Goal: Task Accomplishment & Management: Use online tool/utility

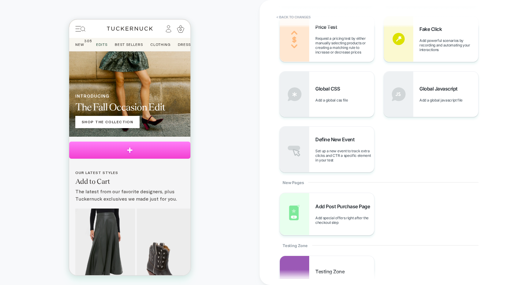
scroll to position [325, 0]
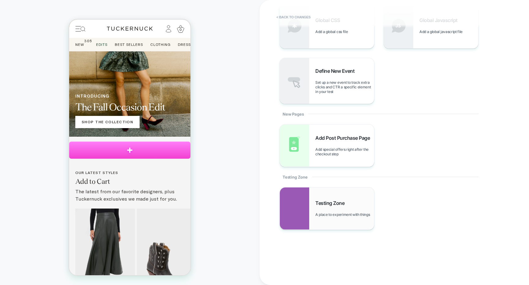
click at [338, 201] on span "Testing Zone" at bounding box center [331, 203] width 32 height 6
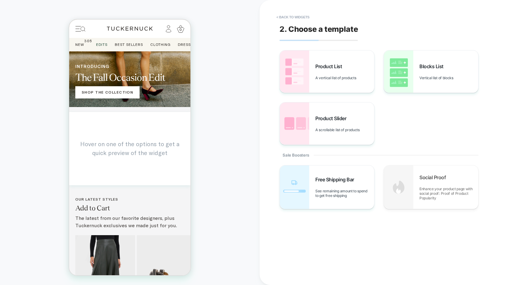
scroll to position [100, 0]
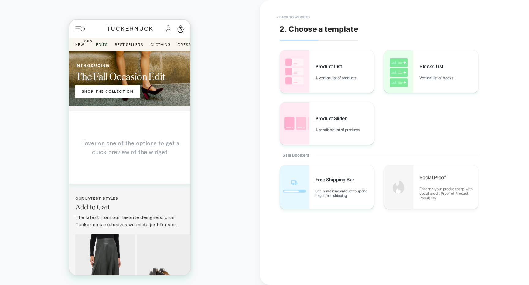
click at [296, 15] on button "< Back to widgets" at bounding box center [292, 17] width 39 height 10
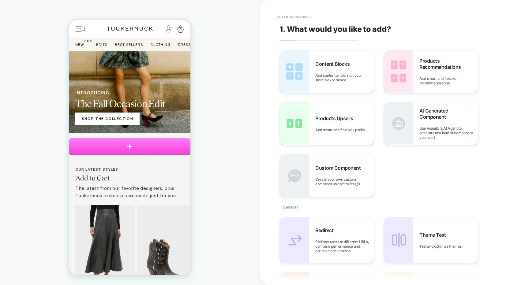
click at [296, 15] on button "< Back to changes" at bounding box center [293, 17] width 40 height 10
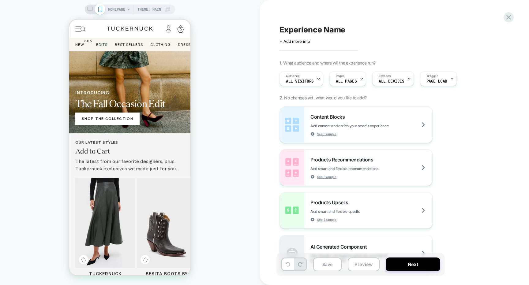
scroll to position [72, 0]
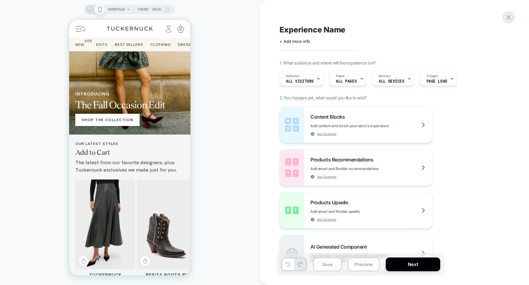
click at [508, 17] on icon at bounding box center [508, 17] width 5 height 5
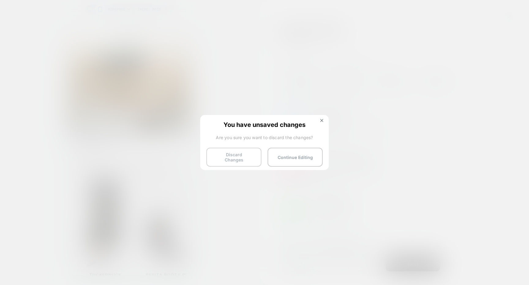
click at [243, 151] on button "Discard Changes" at bounding box center [233, 157] width 55 height 19
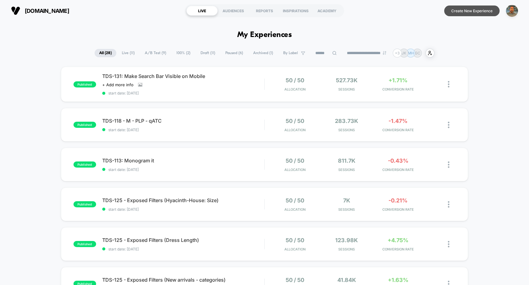
click at [472, 11] on button "Create New Experience" at bounding box center [471, 11] width 55 height 11
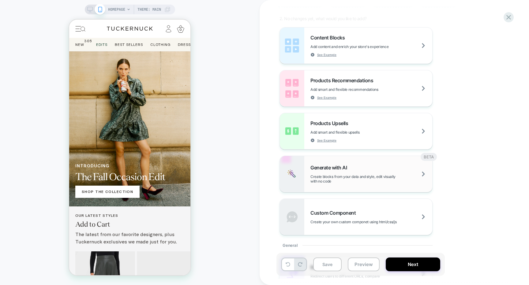
click at [295, 166] on img at bounding box center [292, 174] width 24 height 36
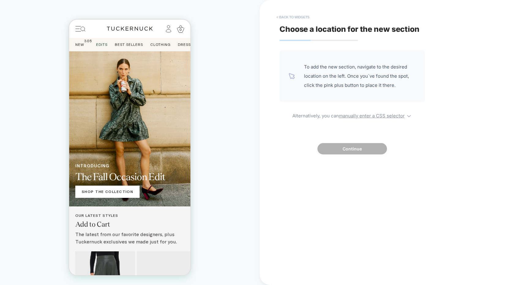
click at [306, 14] on button "< Back to widgets" at bounding box center [292, 17] width 39 height 10
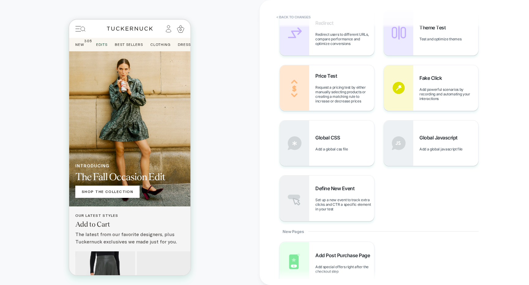
scroll to position [325, 0]
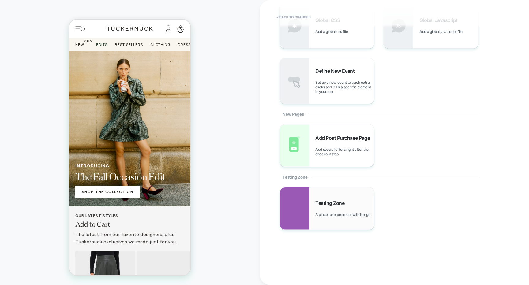
click at [357, 221] on div "Testing Zone A place to experiment with things" at bounding box center [327, 209] width 94 height 42
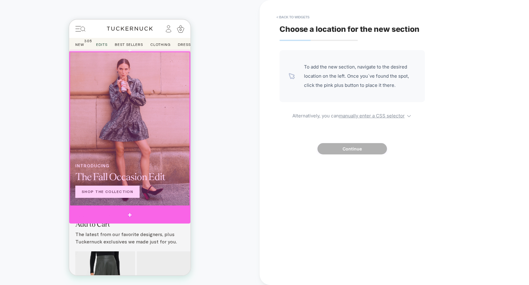
click at [179, 210] on div at bounding box center [129, 215] width 121 height 17
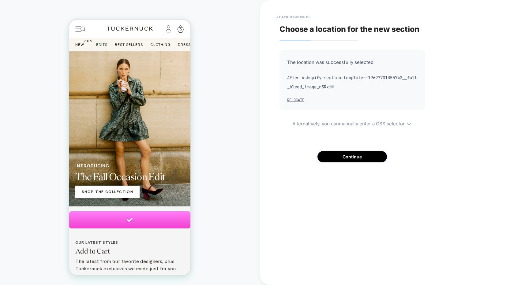
scroll to position [0, 0]
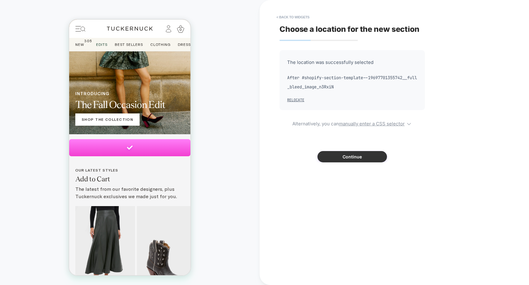
click at [333, 160] on button "Continue" at bounding box center [353, 156] width 70 height 11
